Goal: Use online tool/utility: Use online tool/utility

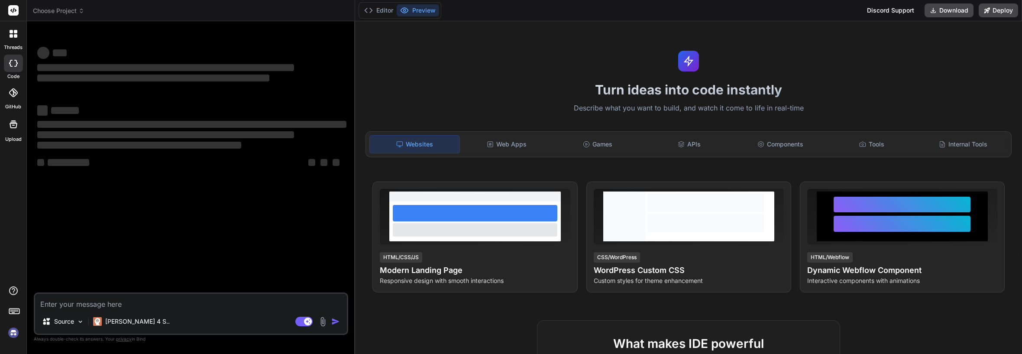
type textarea "x"
click at [158, 298] on textarea at bounding box center [191, 302] width 312 height 16
type textarea "1"
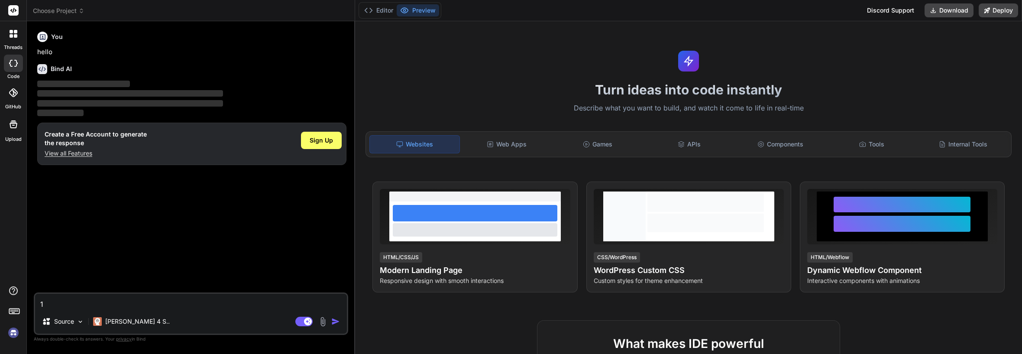
type textarea "x"
type textarea "1"
click at [336, 320] on img "button" at bounding box center [335, 321] width 9 height 9
click at [332, 321] on img "button" at bounding box center [335, 321] width 9 height 9
click at [330, 320] on div "Agent Mode. When this toggle is activated, AI automatically makes decisions, re…" at bounding box center [319, 321] width 50 height 10
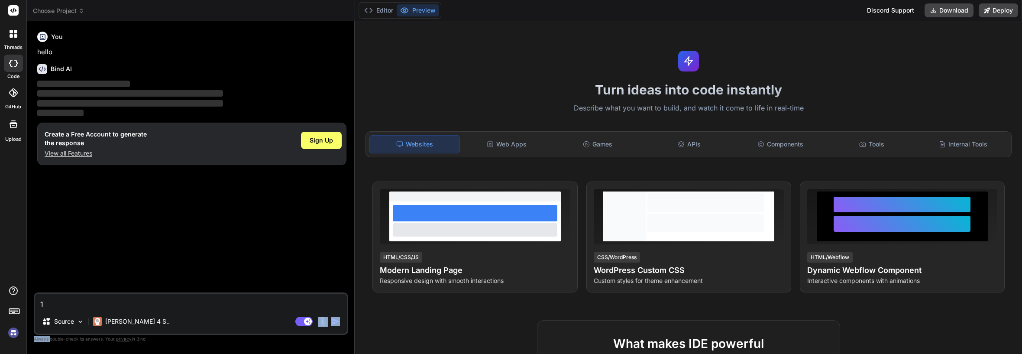
click at [330, 320] on div "Agent Mode. When this toggle is activated, AI automatically makes decisions, re…" at bounding box center [319, 321] width 50 height 10
click at [336, 321] on img "button" at bounding box center [335, 321] width 9 height 9
click at [321, 136] on span "Sign Up" at bounding box center [321, 140] width 23 height 9
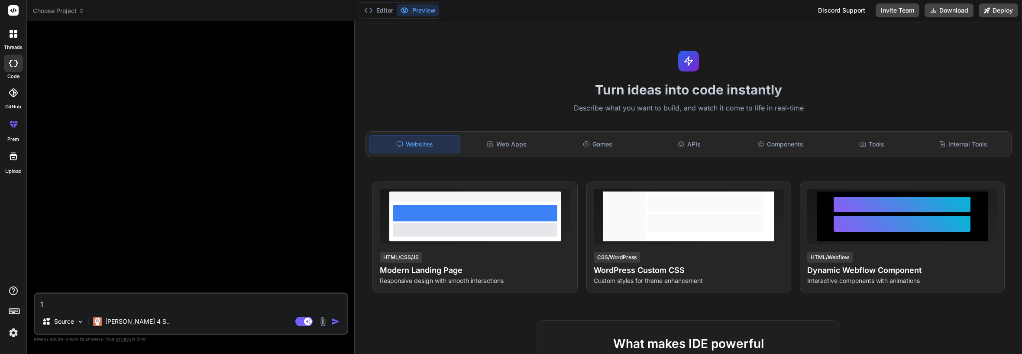
click at [50, 305] on textarea "1" at bounding box center [191, 302] width 312 height 16
type textarea "x"
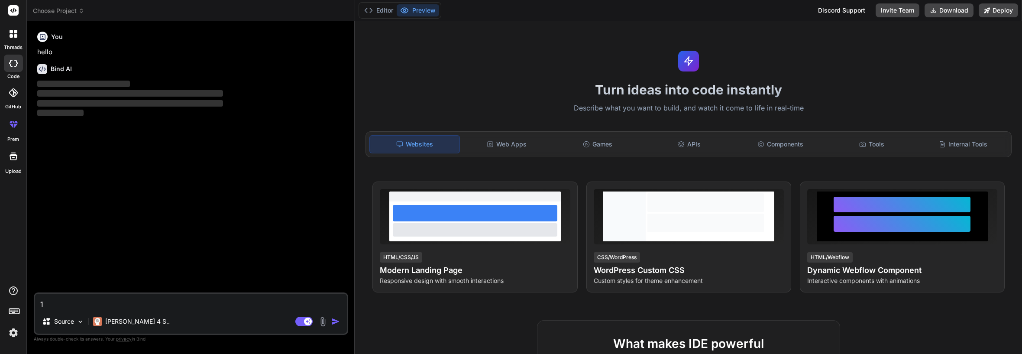
type textarea "x"
click at [16, 313] on icon at bounding box center [14, 310] width 12 height 12
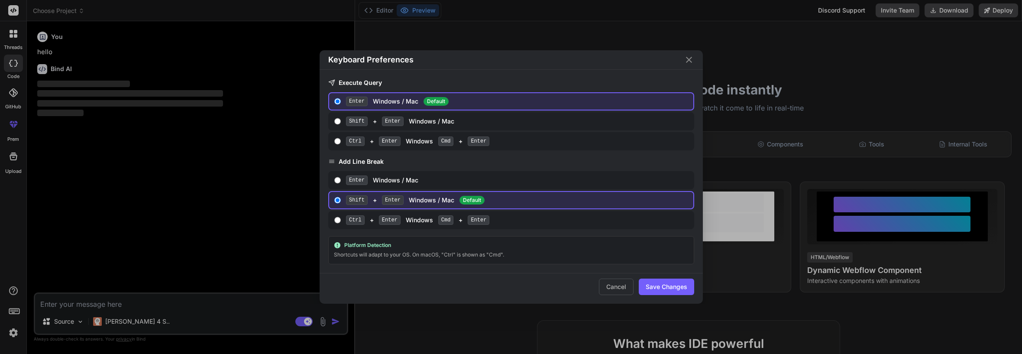
click at [684, 59] on icon "Close" at bounding box center [689, 60] width 10 height 10
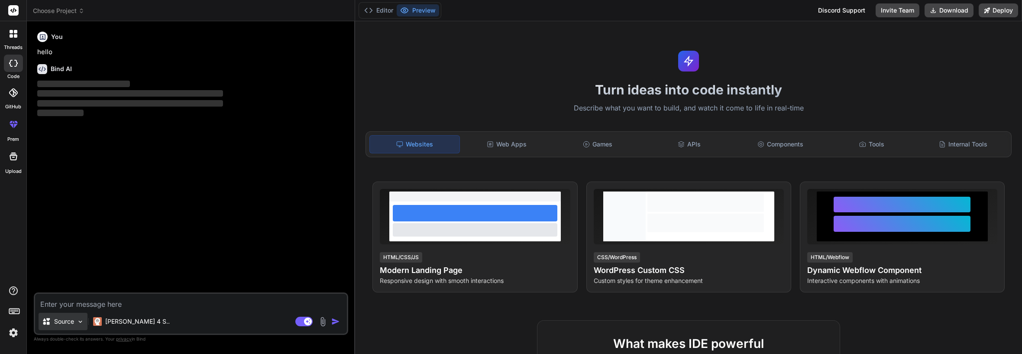
click at [80, 323] on img at bounding box center [80, 321] width 7 height 7
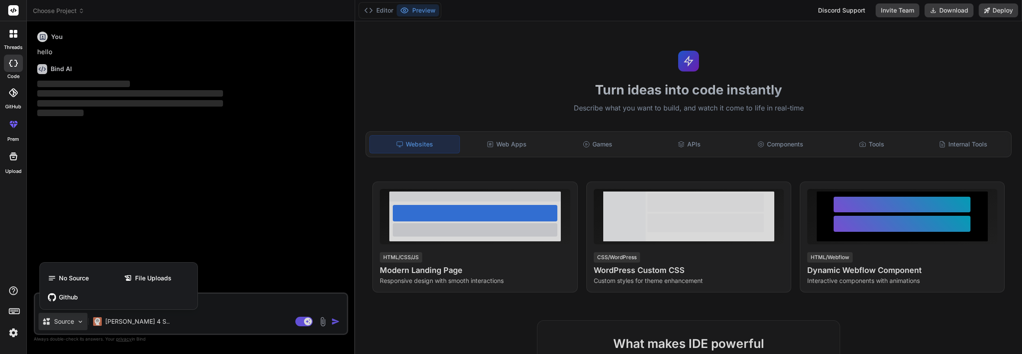
click at [80, 323] on div at bounding box center [511, 177] width 1022 height 354
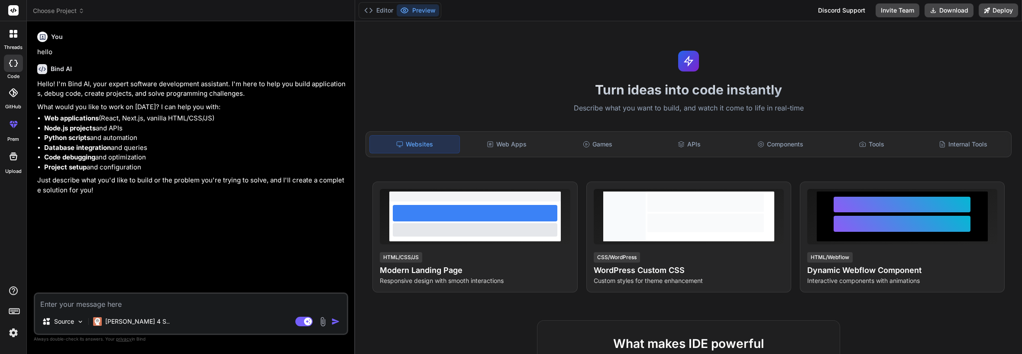
click at [12, 62] on icon at bounding box center [13, 63] width 9 height 7
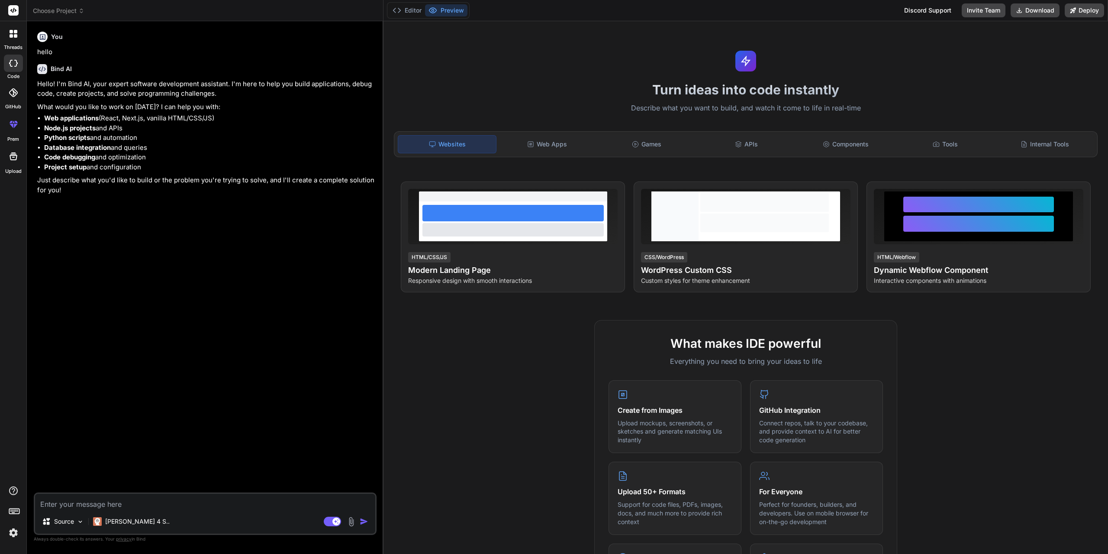
type textarea "x"
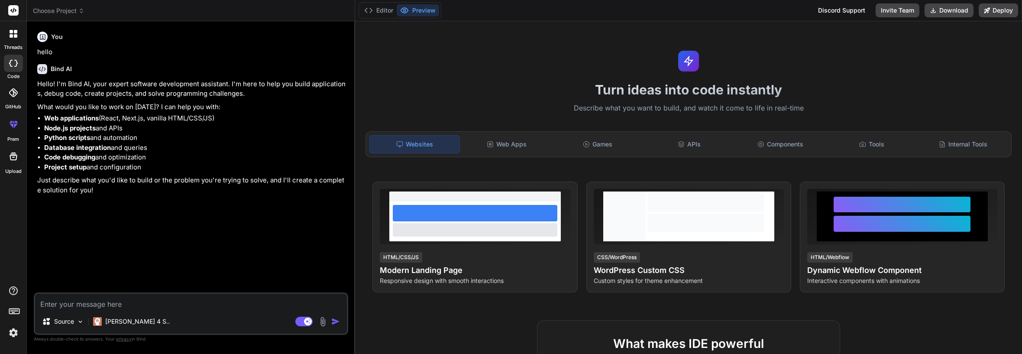
click at [198, 307] on textarea at bounding box center [191, 302] width 312 height 16
paste textarea "I have a PostgreSQL database. This database contains two tables: Table “Departm…"
type textarea "I have a PostgreSQL database. This database contains two tables: Table “Departm…"
type textarea "x"
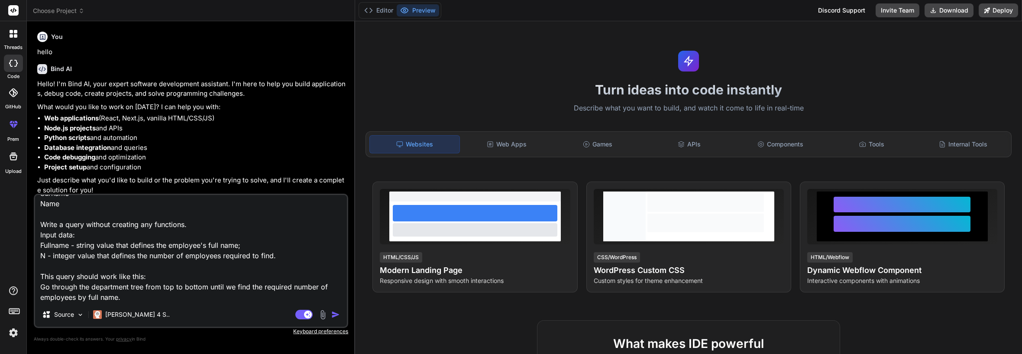
type textarea "I have a PostgreSQL database. This database contains two tables: Table “Departm…"
click at [332, 316] on img "button" at bounding box center [335, 314] width 9 height 9
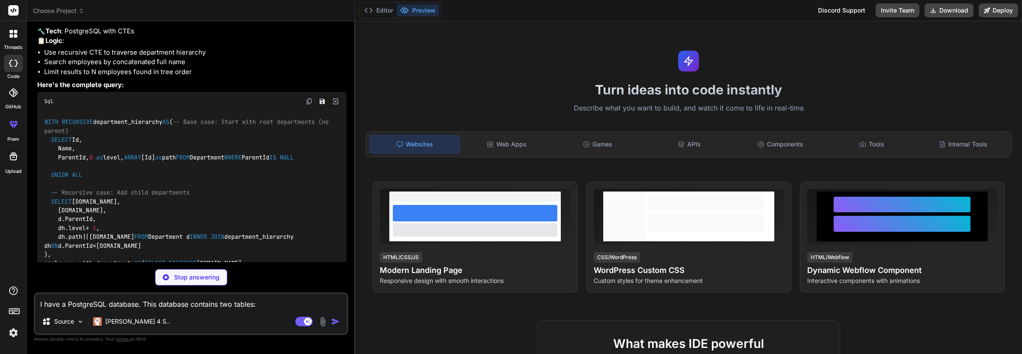
scroll to position [346, 0]
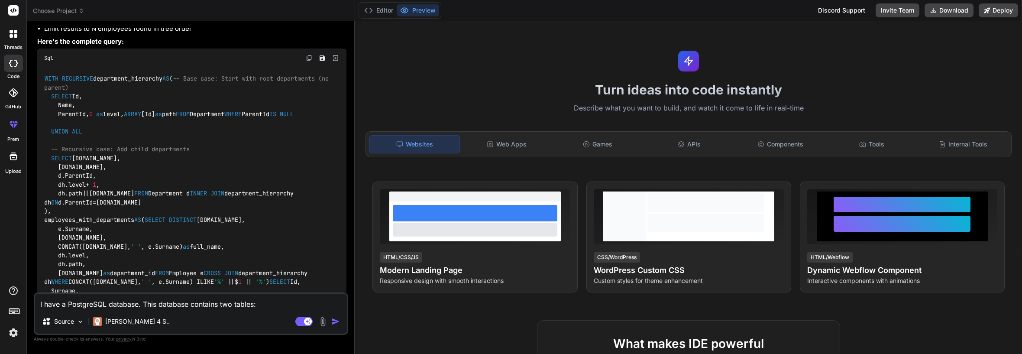
type textarea "x"
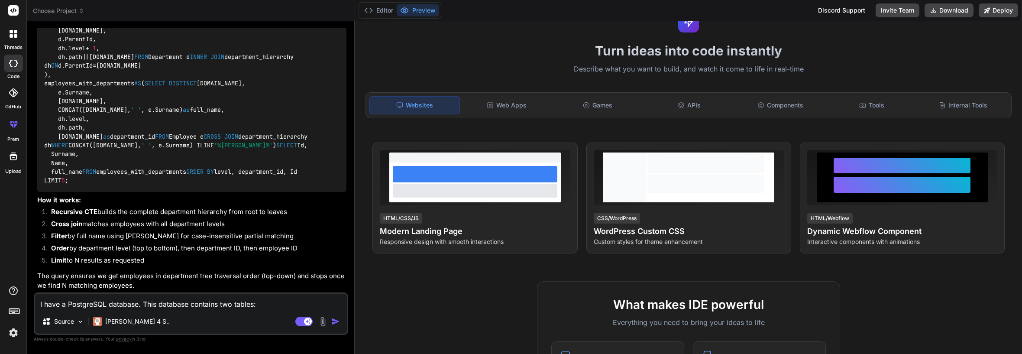
scroll to position [0, 0]
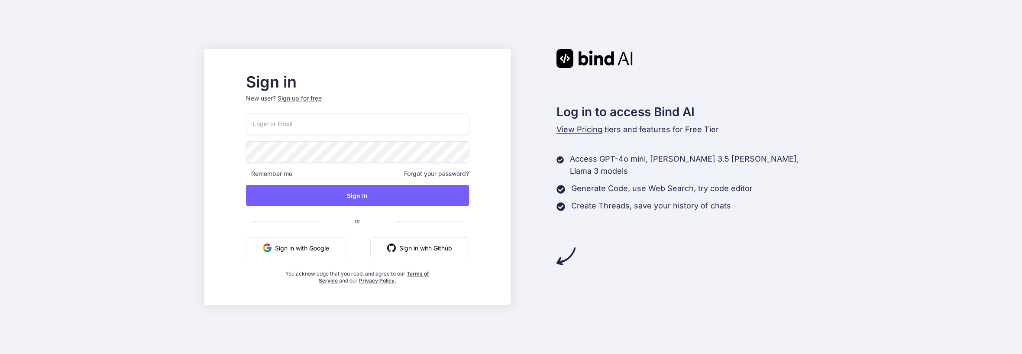
click at [330, 253] on button "Sign in with Google" at bounding box center [296, 247] width 100 height 21
